Goal: Check status: Check status

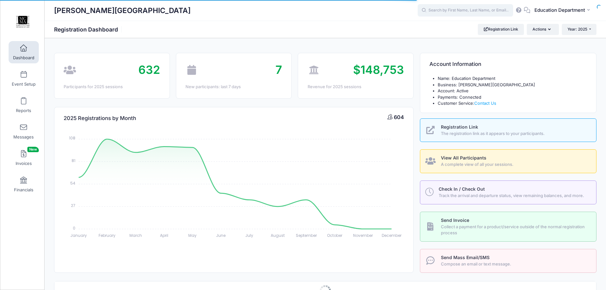
click at [435, 14] on input "text" at bounding box center [465, 10] width 95 height 13
type input "j"
select select
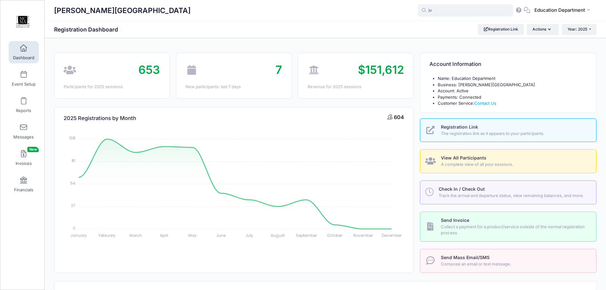
type input "j"
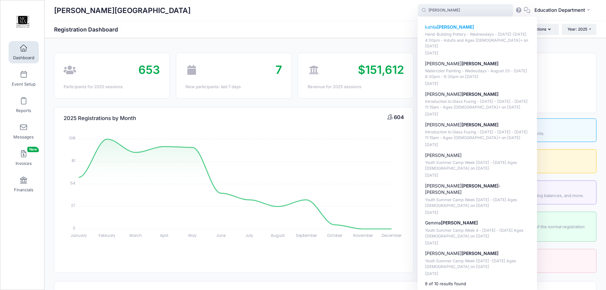
click at [439, 28] on strong "[PERSON_NAME]" at bounding box center [455, 26] width 37 height 5
type input "[PERSON_NAME] (Hand-Building Pottery - Wednesdays - [DATE]-[DATE] 4:00pm - Adul…"
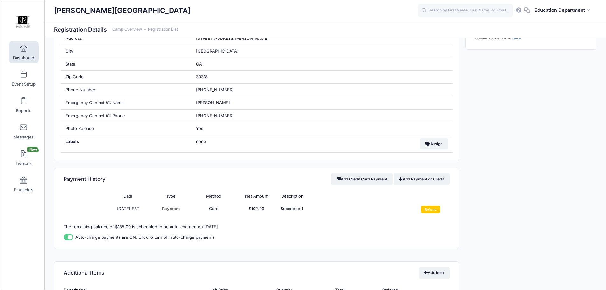
scroll to position [127, 0]
